Goal: Transaction & Acquisition: Purchase product/service

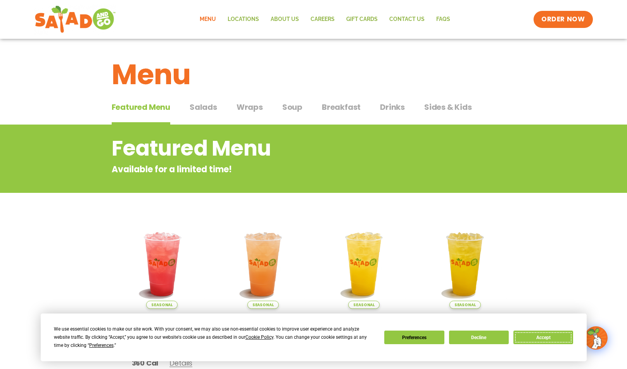
click at [554, 337] on button "Accept" at bounding box center [543, 337] width 60 height 14
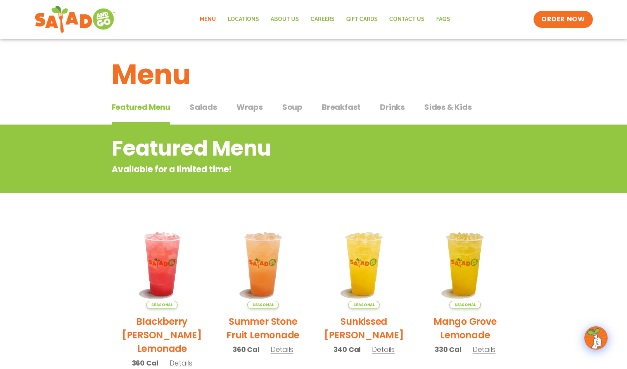
click at [207, 17] on link "Menu" at bounding box center [208, 19] width 28 height 18
click at [556, 16] on span "ORDER NOW" at bounding box center [563, 19] width 48 height 10
